Goal: Transaction & Acquisition: Book appointment/travel/reservation

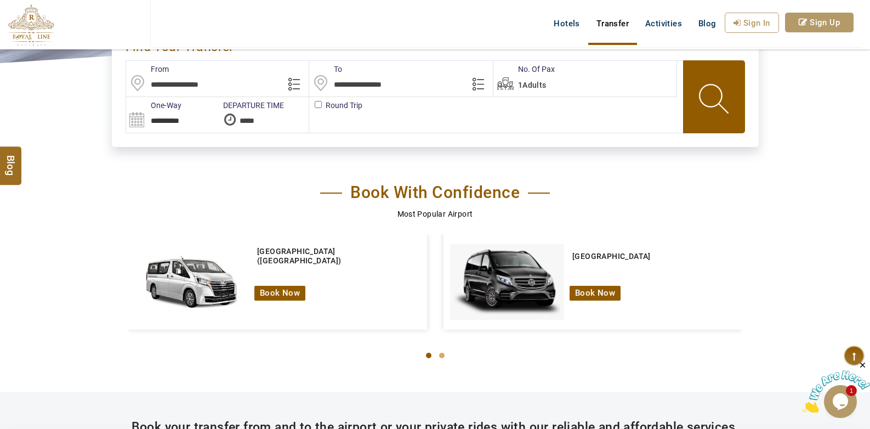
scroll to position [329, 0]
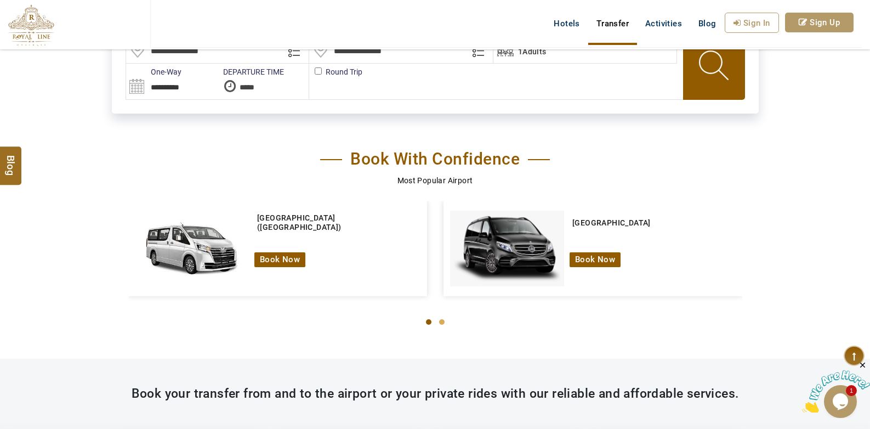
click at [326, 327] on div at bounding box center [435, 322] width 614 height 30
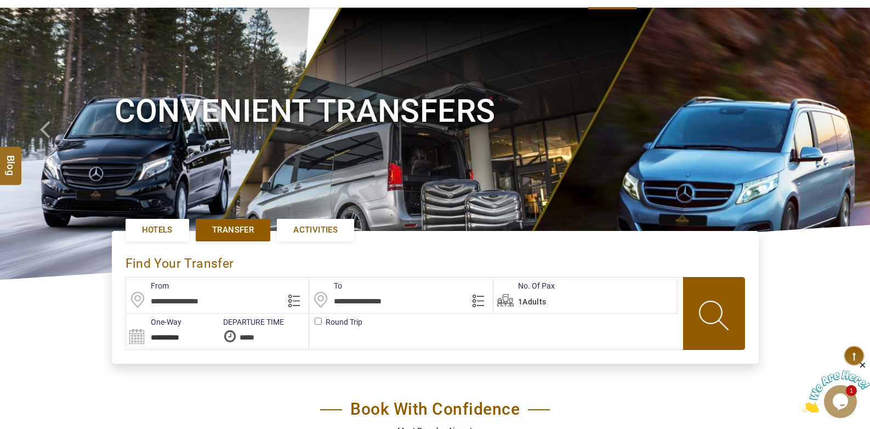
scroll to position [98, 0]
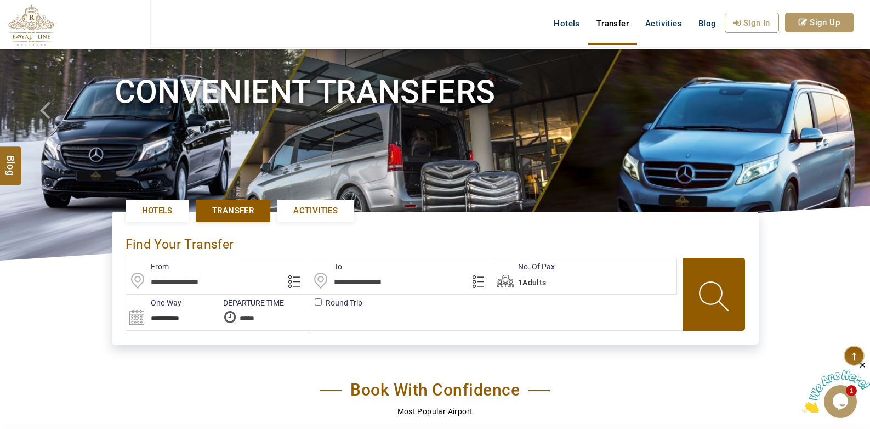
click at [322, 212] on span "Activities" at bounding box center [315, 211] width 44 height 12
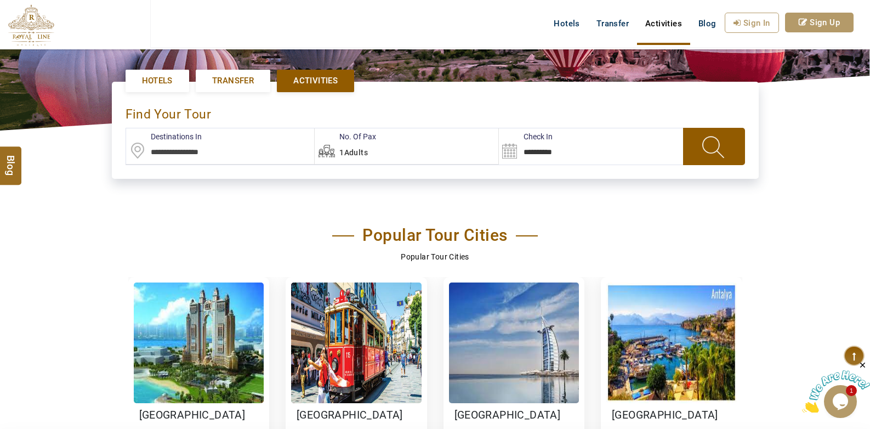
scroll to position [329, 0]
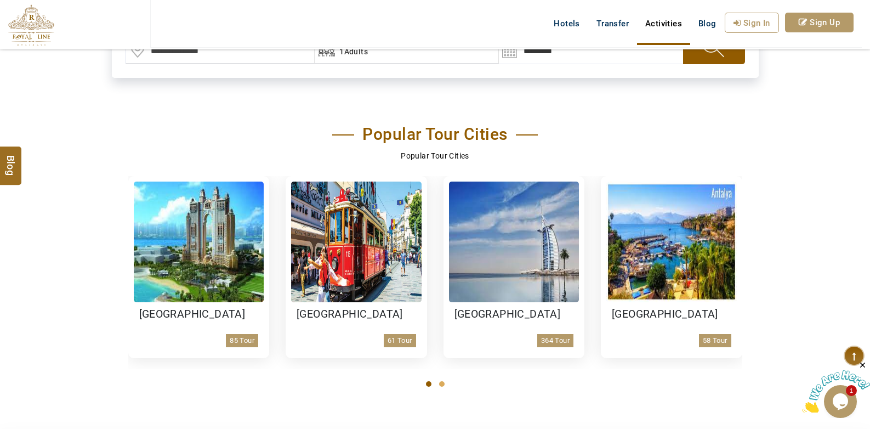
click at [69, 266] on section "Popular Tour Cities Popular Tour Cities Abu Dhabi 85 Tour Istanbul 61 Tour Duba…" at bounding box center [435, 252] width 870 height 304
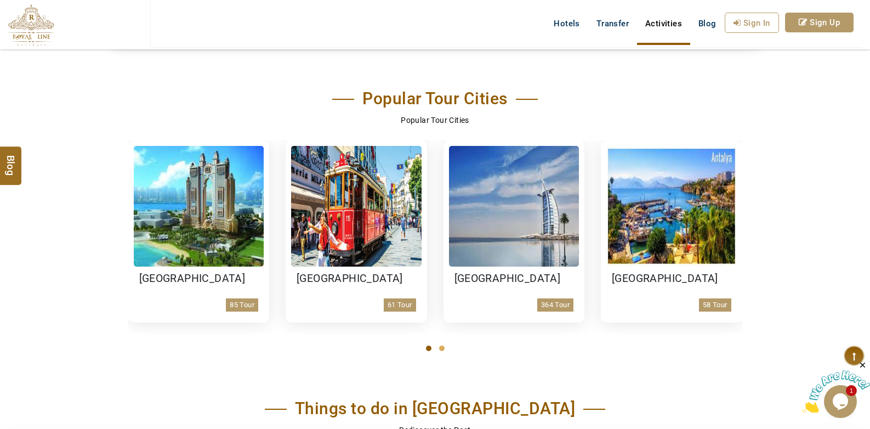
scroll to position [384, 0]
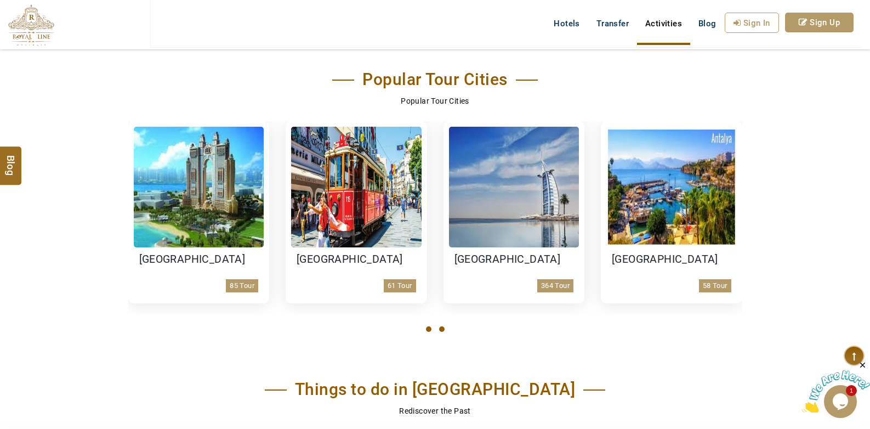
click at [441, 325] on button at bounding box center [441, 329] width 13 height 19
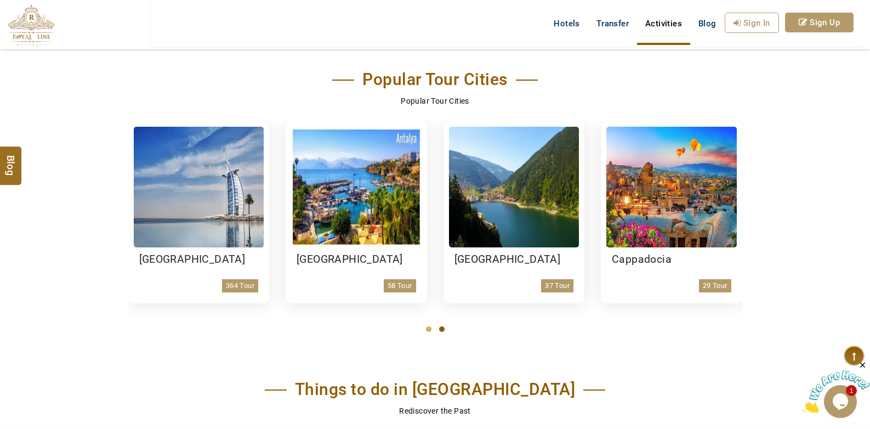
click at [273, 338] on div at bounding box center [435, 329] width 614 height 30
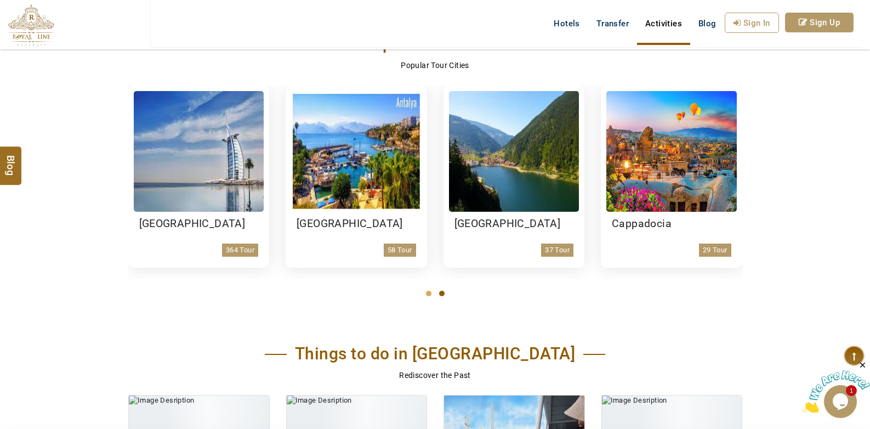
scroll to position [439, 0]
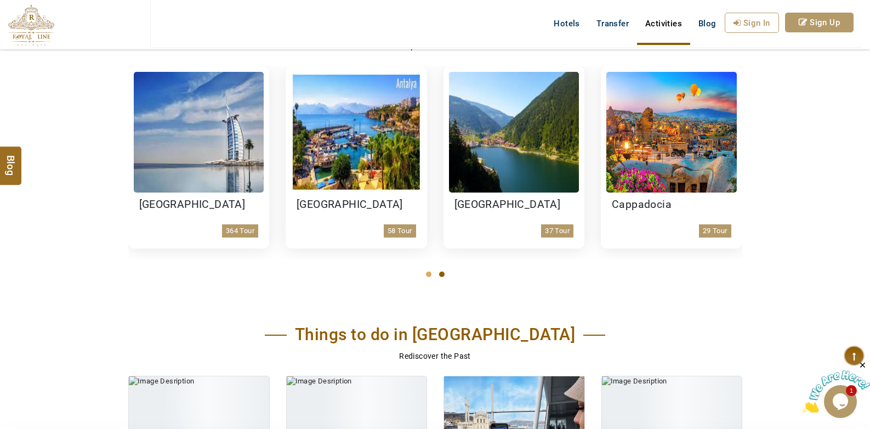
click at [211, 325] on div "Things to do in Istanbul" at bounding box center [435, 337] width 614 height 25
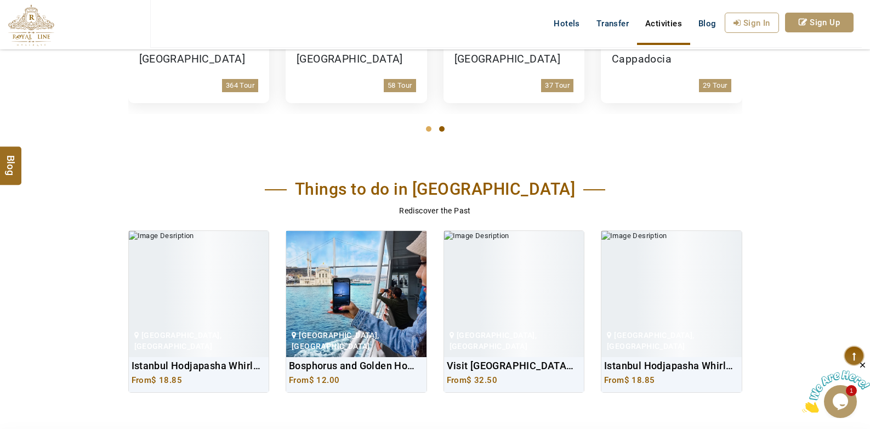
scroll to position [603, 0]
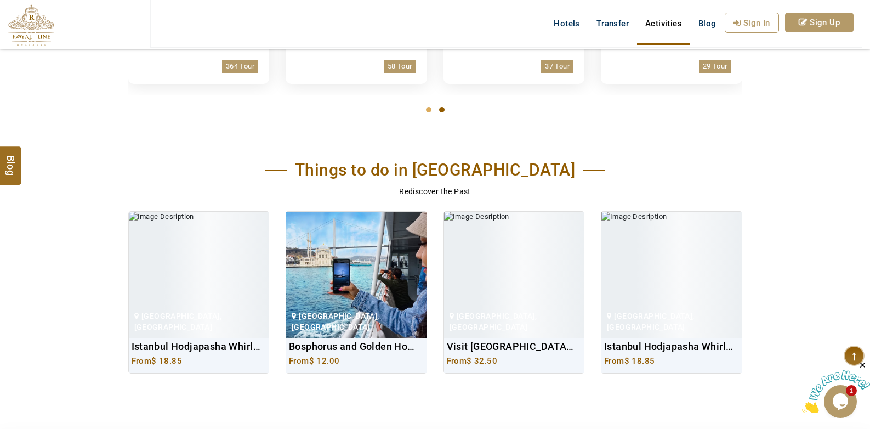
click at [22, 305] on div "Things to do in Istanbul Rediscover the Past Istanbul, Turkey Istanbul Hodjapas…" at bounding box center [435, 268] width 870 height 244
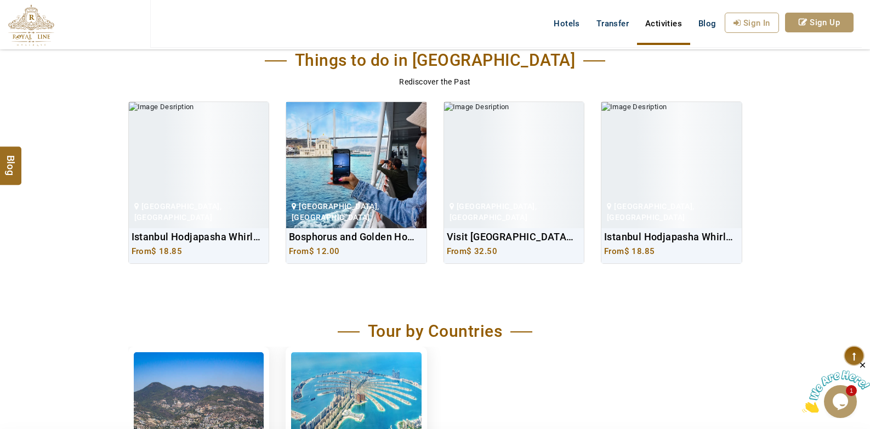
click at [22, 304] on section "Tour by Countries Turkey UAE" at bounding box center [435, 412] width 870 height 230
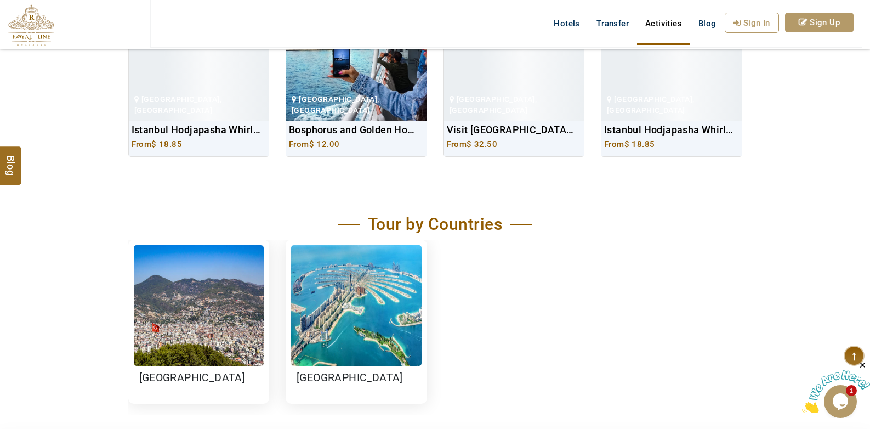
scroll to position [823, 0]
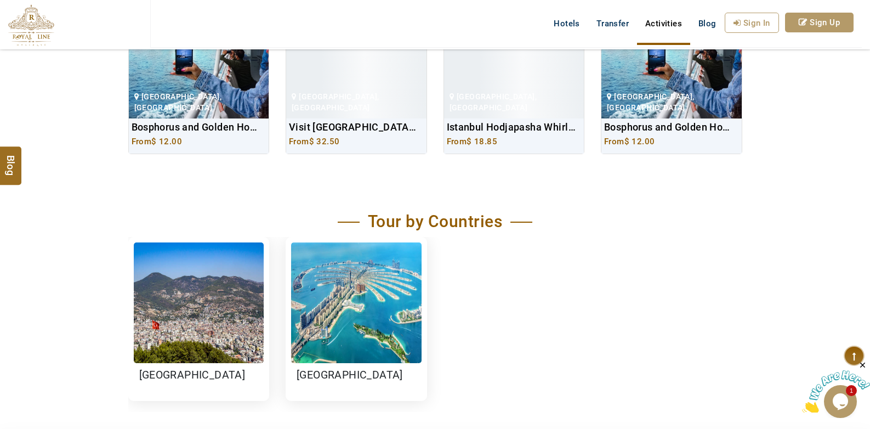
click at [42, 300] on section "Tour by Countries Turkey UAE" at bounding box center [435, 302] width 870 height 230
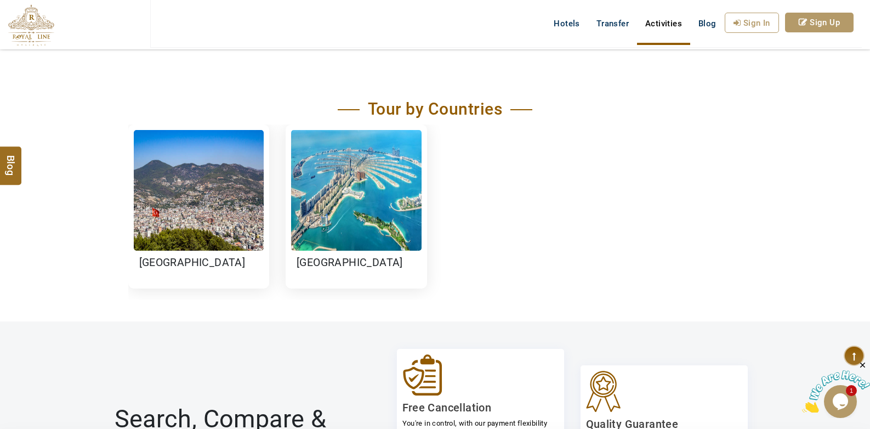
scroll to position [932, 0]
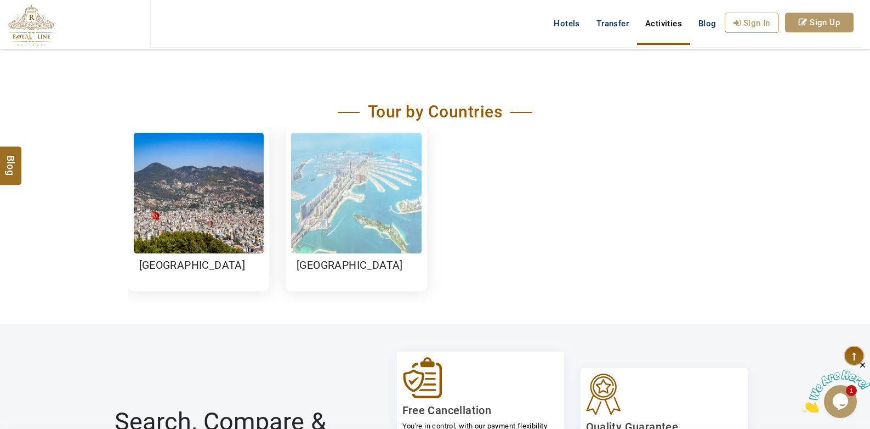
click at [394, 248] on img at bounding box center [356, 193] width 131 height 121
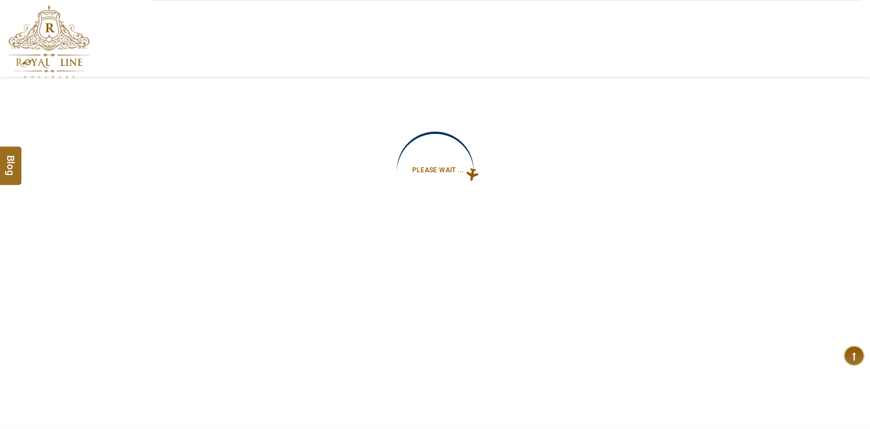
type input "**********"
select select "*****"
select select "*"
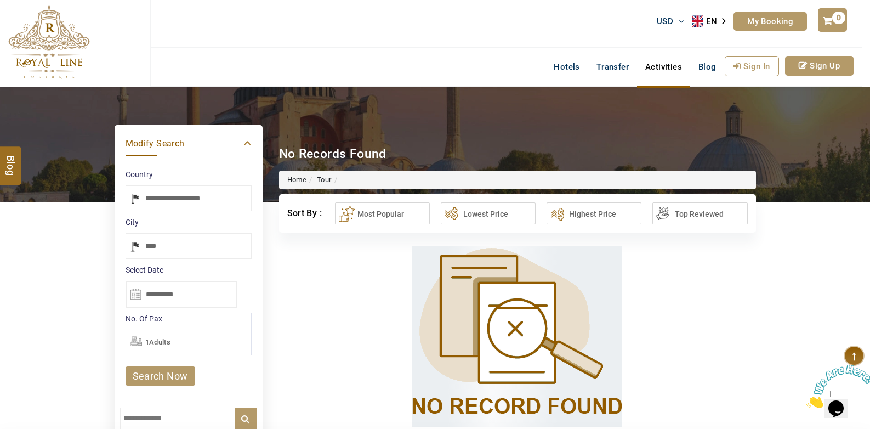
click at [398, 230] on div "**********" at bounding box center [517, 213] width 477 height 38
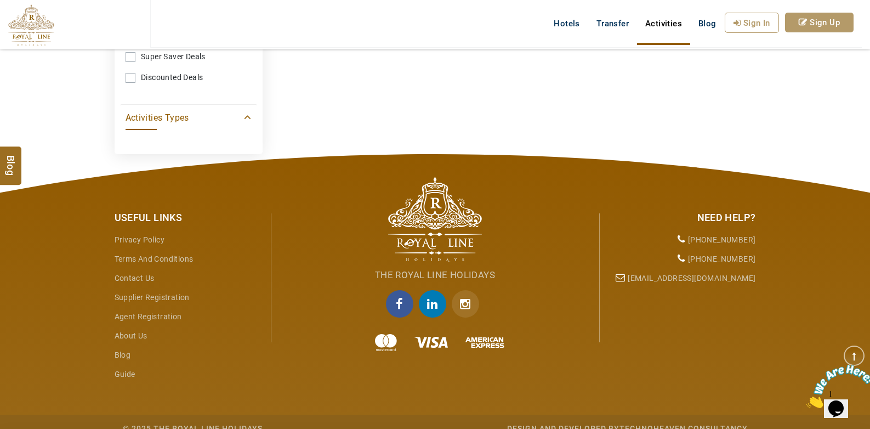
scroll to position [609, 0]
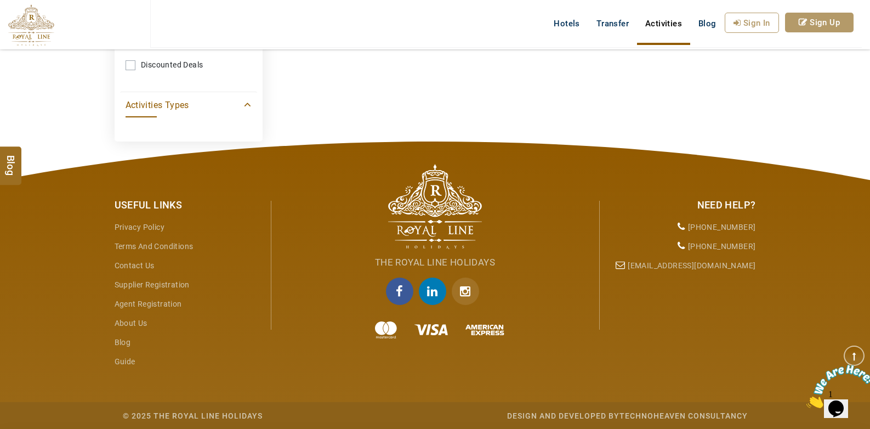
click at [399, 290] on icon "facebook" at bounding box center [399, 291] width 27 height 27
